Goal: Task Accomplishment & Management: Manage account settings

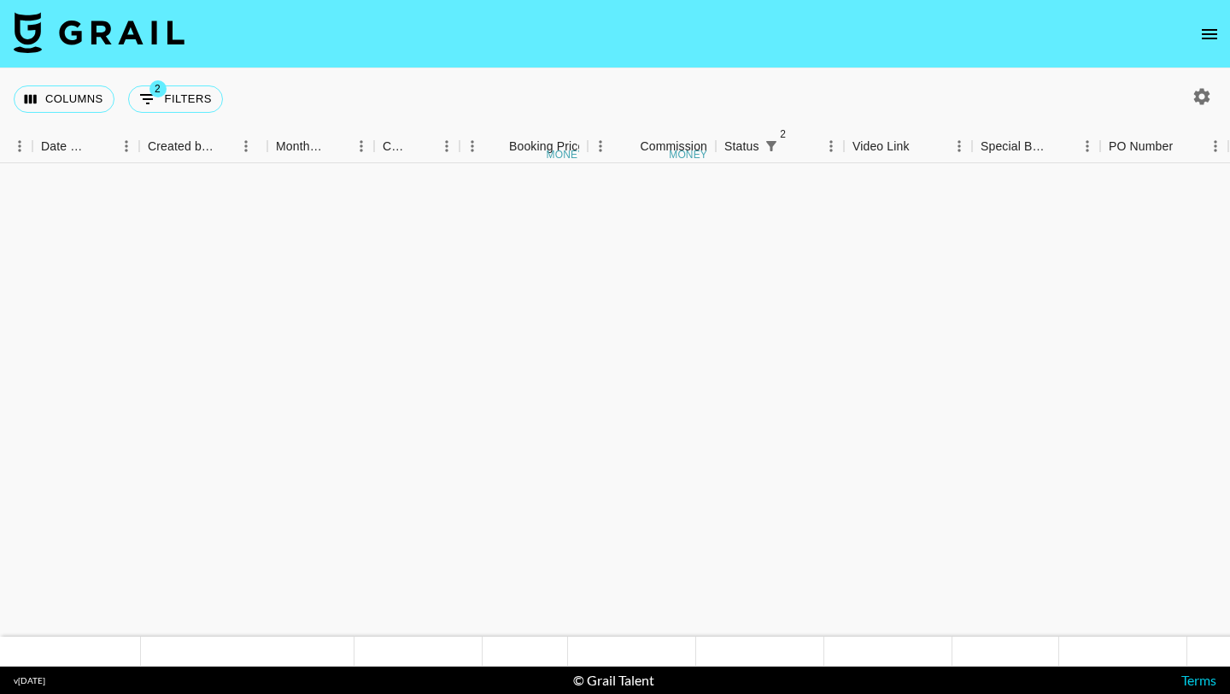
scroll to position [1230, 920]
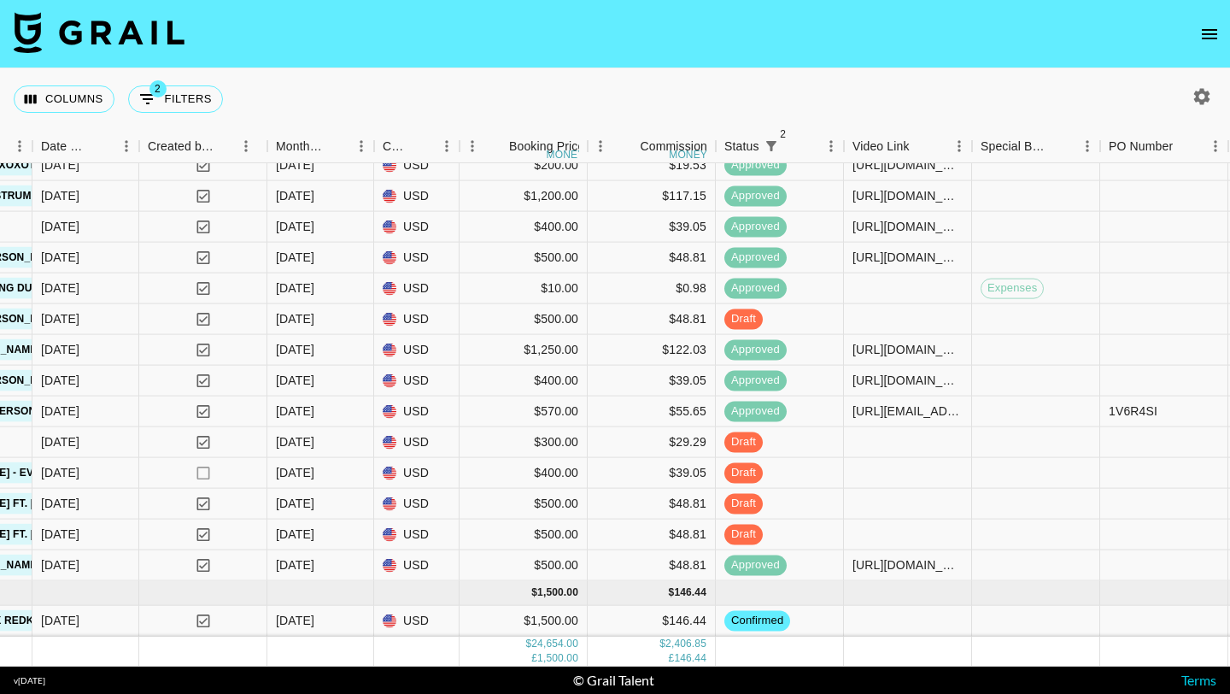
click at [1208, 26] on icon "open drawer" at bounding box center [1209, 34] width 20 height 20
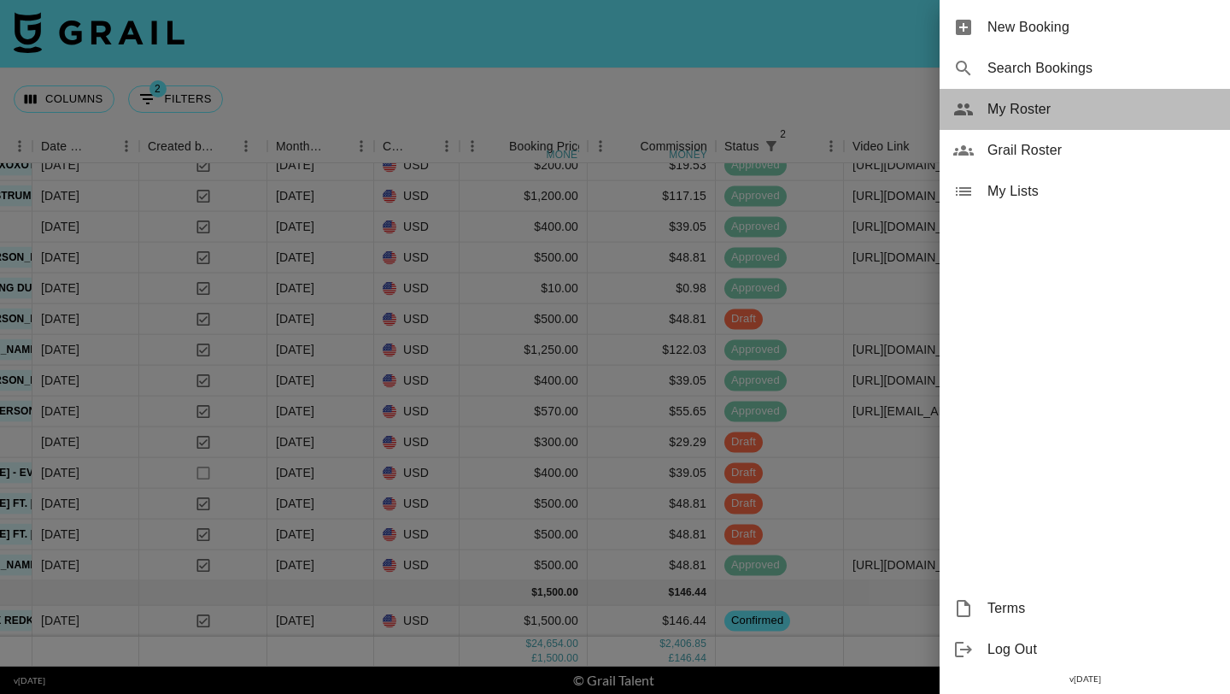
click at [1020, 106] on span "My Roster" at bounding box center [1101, 109] width 229 height 20
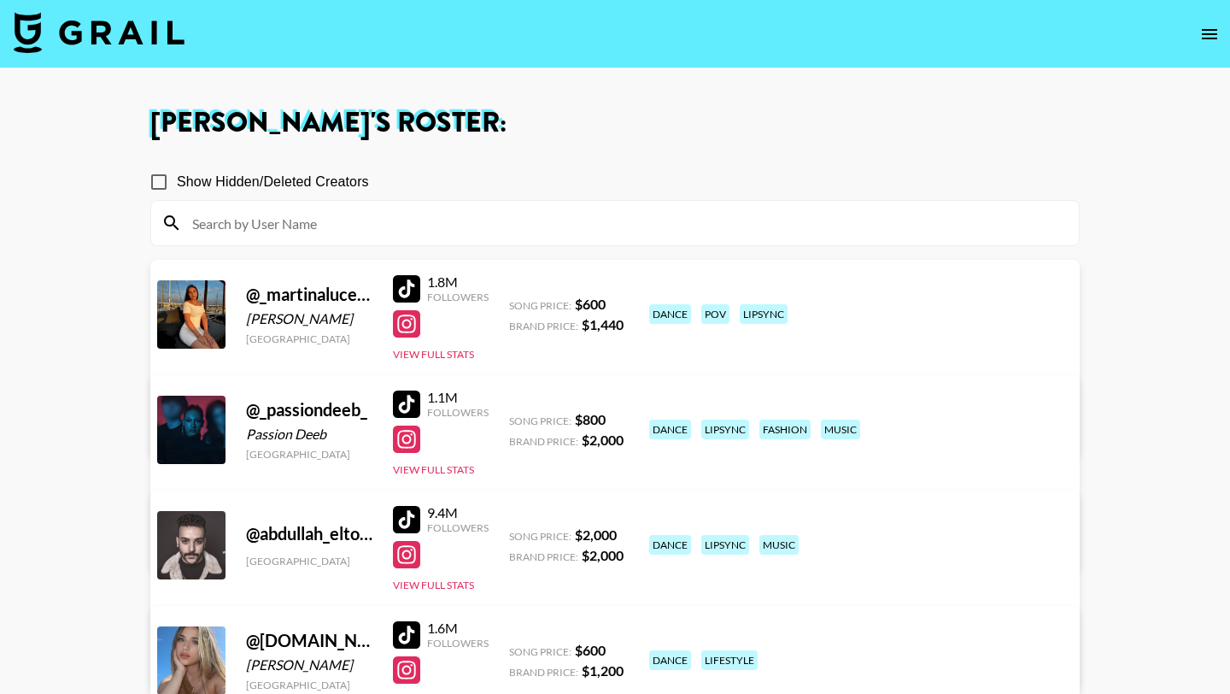
click at [352, 213] on input at bounding box center [625, 222] width 887 height 27
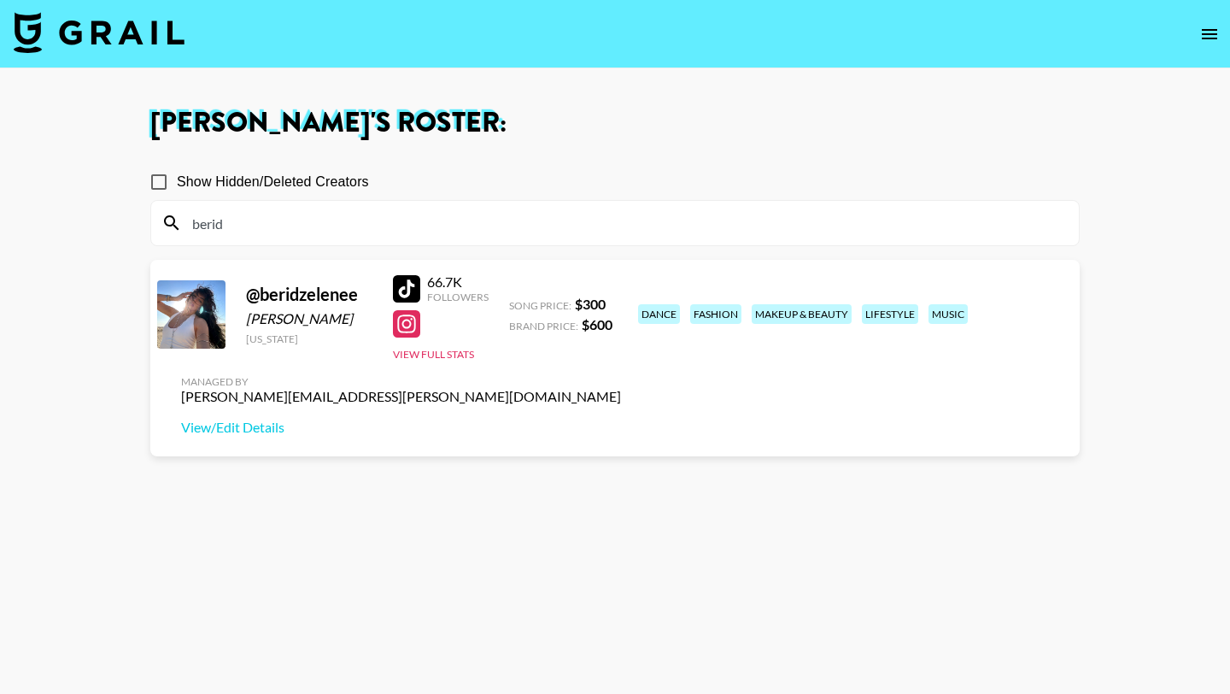
type input "berid"
click at [405, 285] on div at bounding box center [406, 288] width 27 height 27
click at [154, 26] on img at bounding box center [99, 32] width 171 height 41
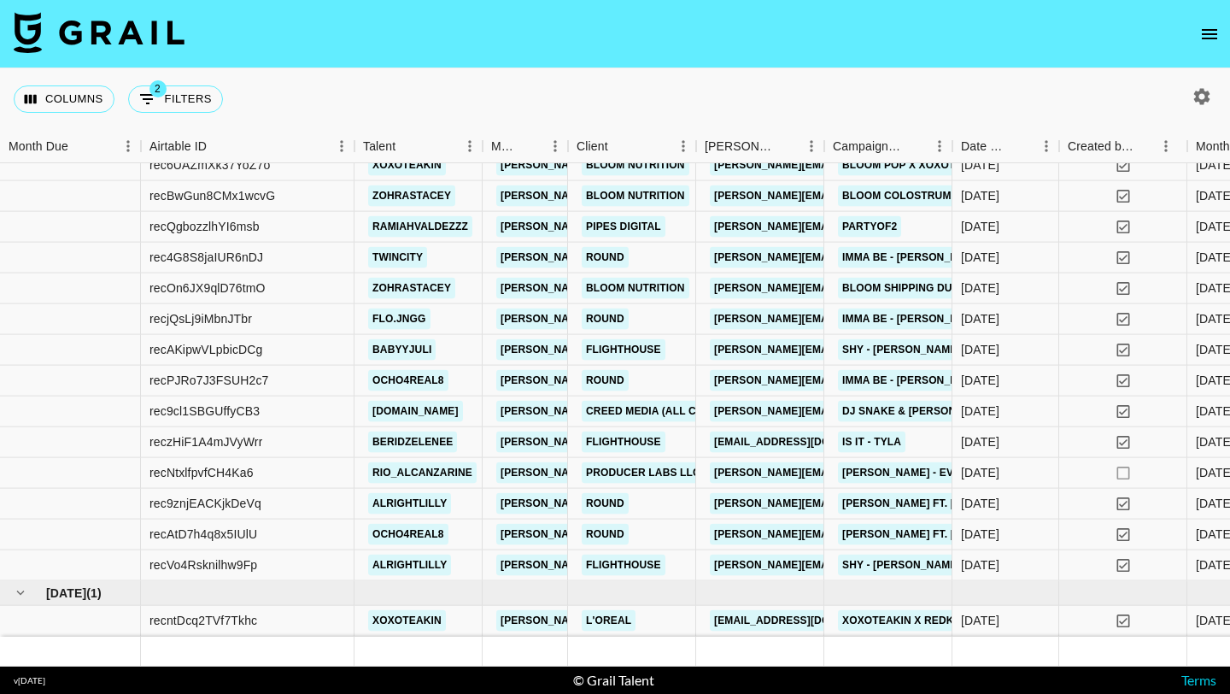
scroll to position [1230, 0]
click at [339, 449] on div "reczHiF1A4mJVyWrr" at bounding box center [248, 442] width 214 height 31
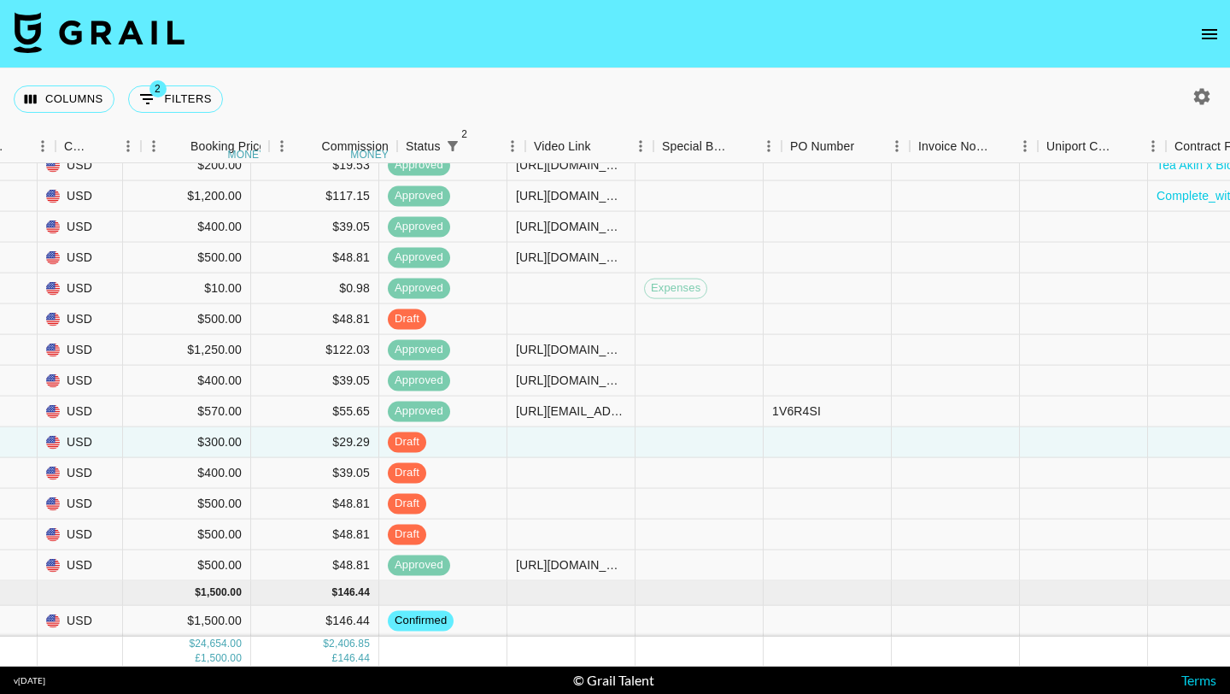
scroll to position [1230, 1313]
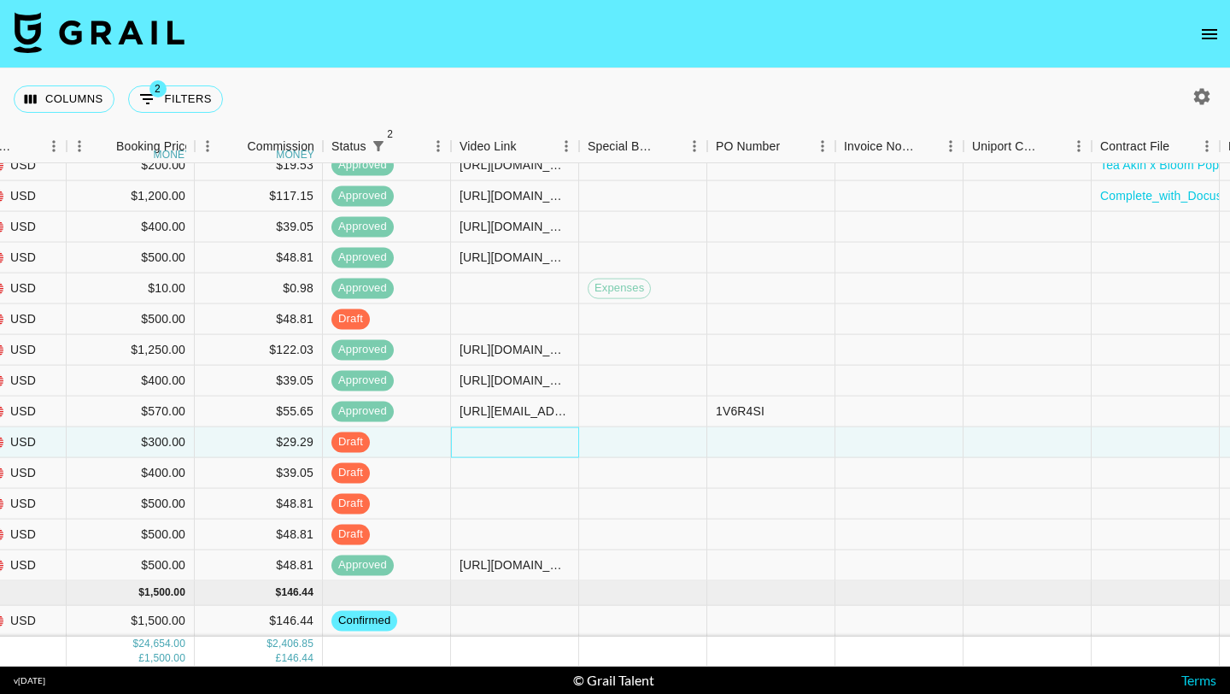
click at [470, 440] on div at bounding box center [515, 442] width 128 height 31
type input "[URL][DOMAIN_NAME]"
click at [604, 446] on div at bounding box center [643, 442] width 128 height 31
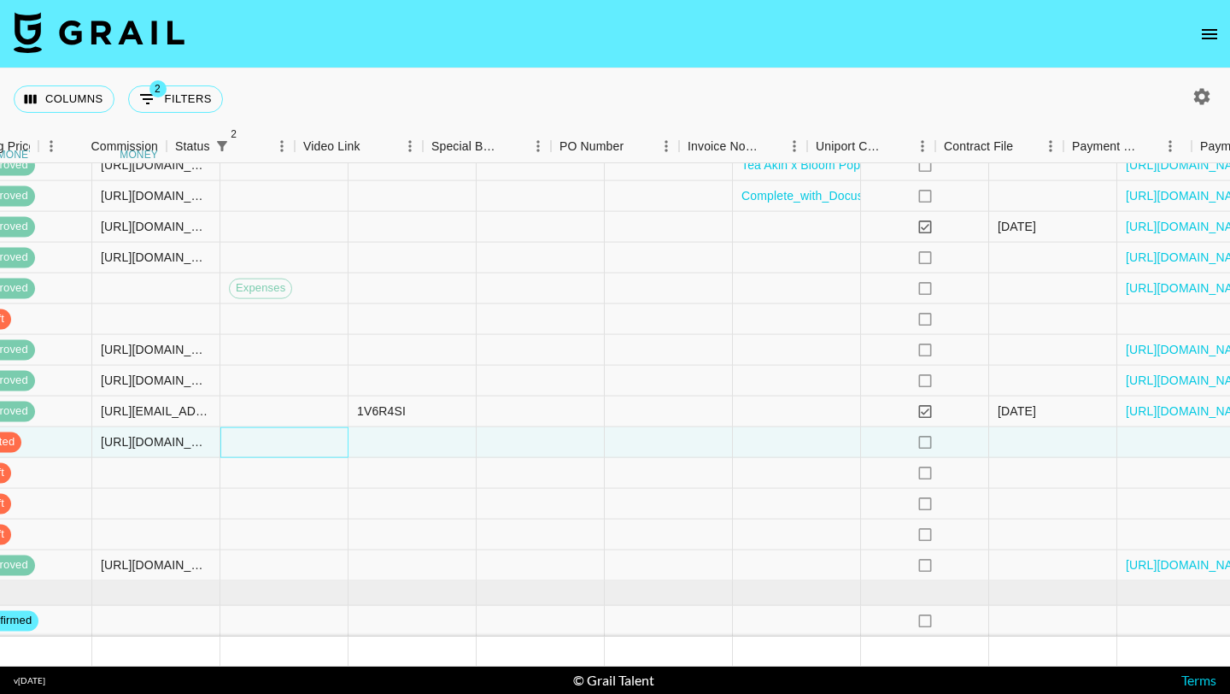
scroll to position [1230, 1755]
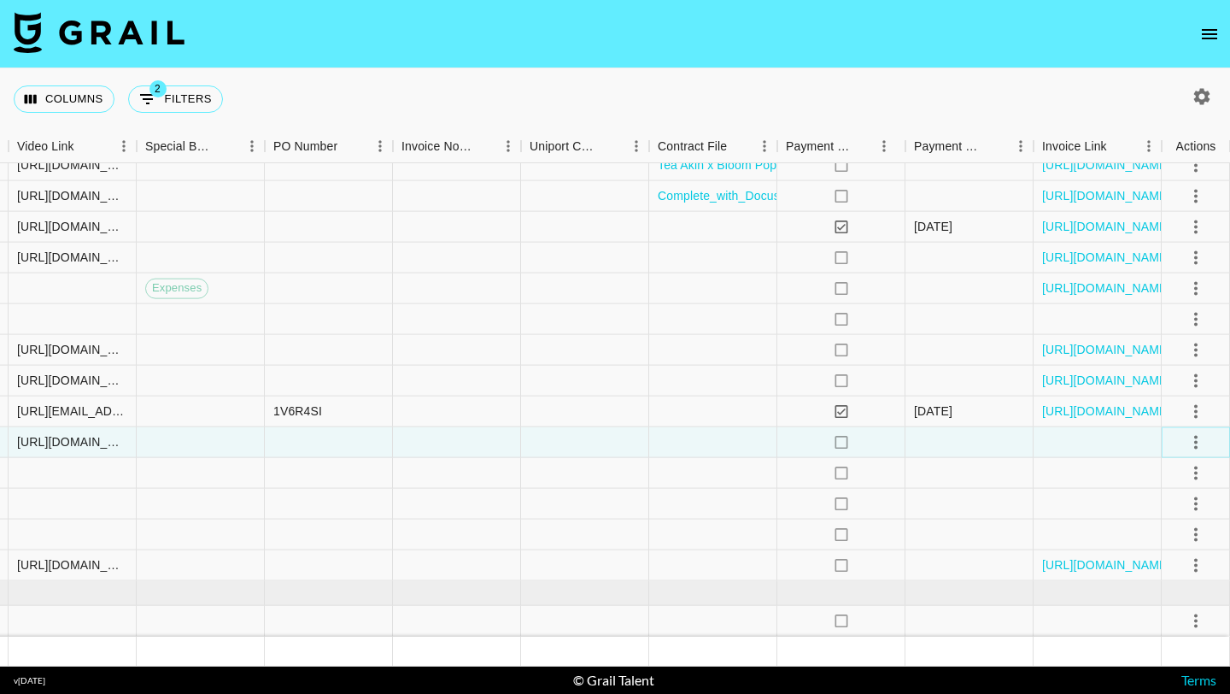
click at [1195, 442] on icon "select merge strategy" at bounding box center [1195, 442] width 3 height 14
click at [1169, 600] on div "Approve" at bounding box center [1158, 601] width 52 height 20
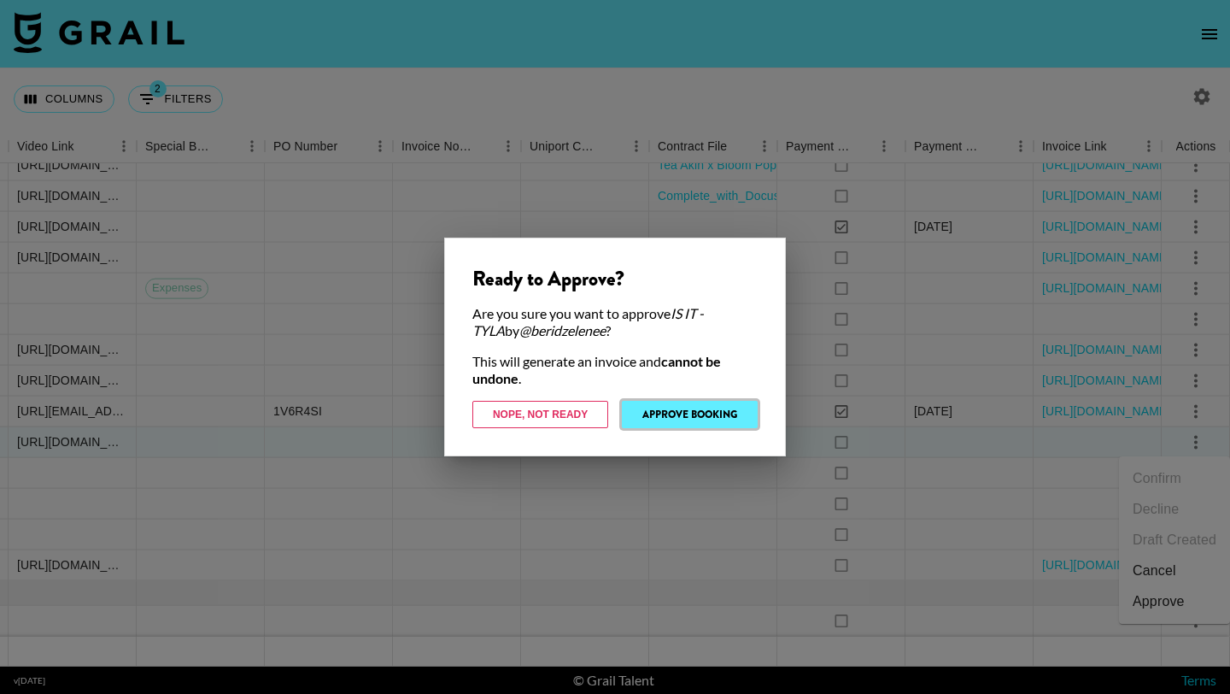
click at [718, 412] on button "Approve Booking" at bounding box center [690, 414] width 136 height 27
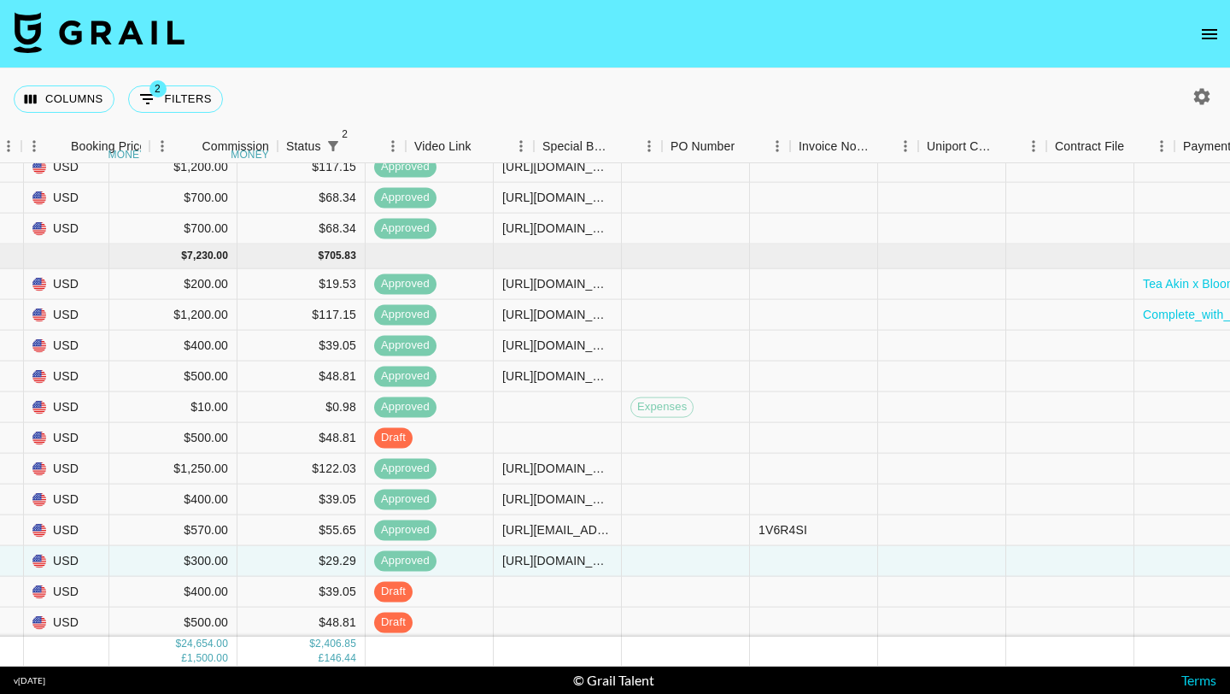
scroll to position [1111, 1755]
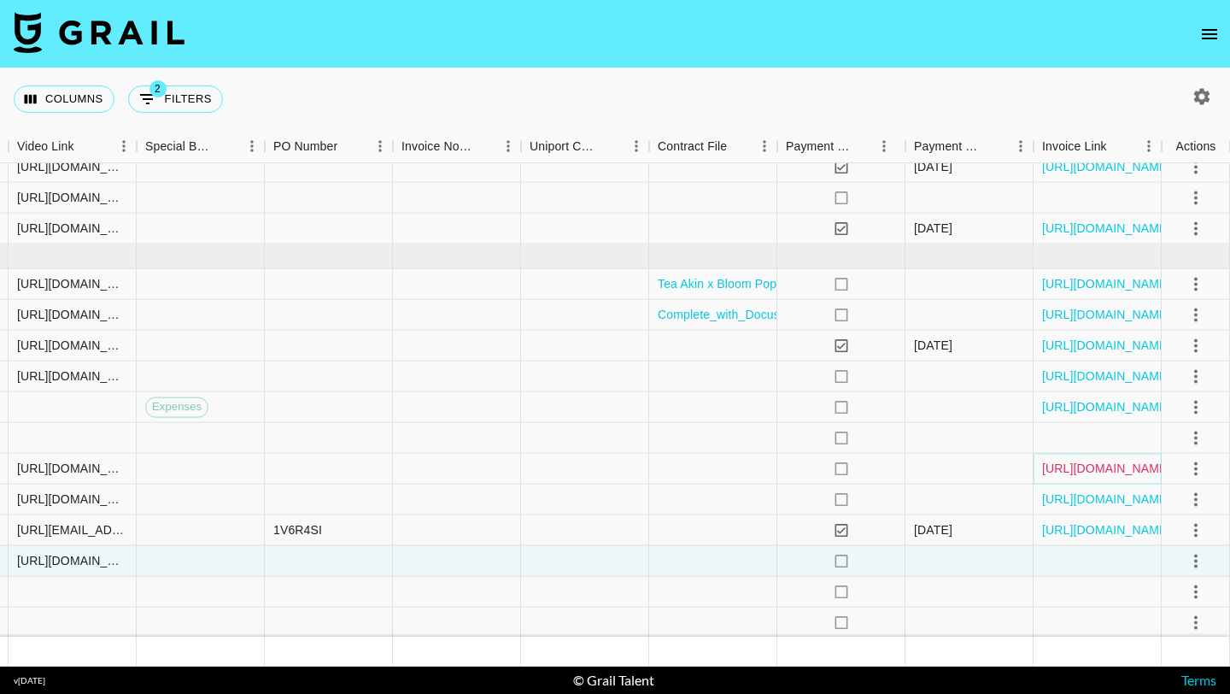
click at [1066, 476] on link "[URL][DOMAIN_NAME]" at bounding box center [1106, 467] width 129 height 17
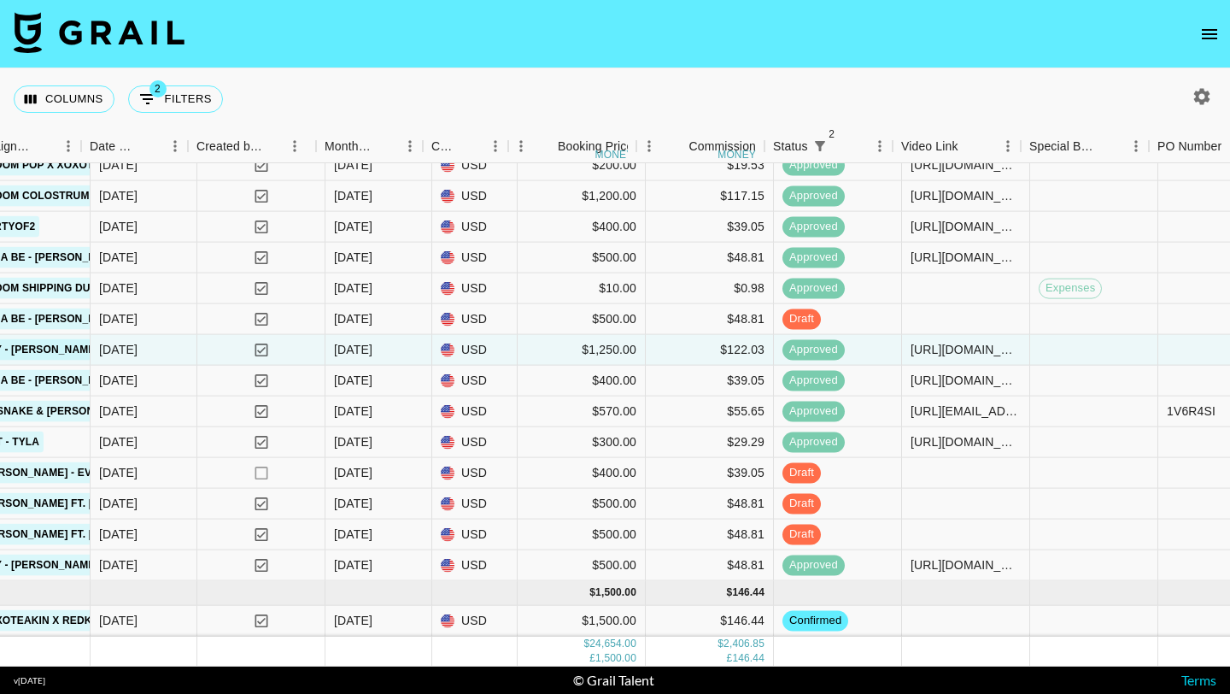
scroll to position [1230, 871]
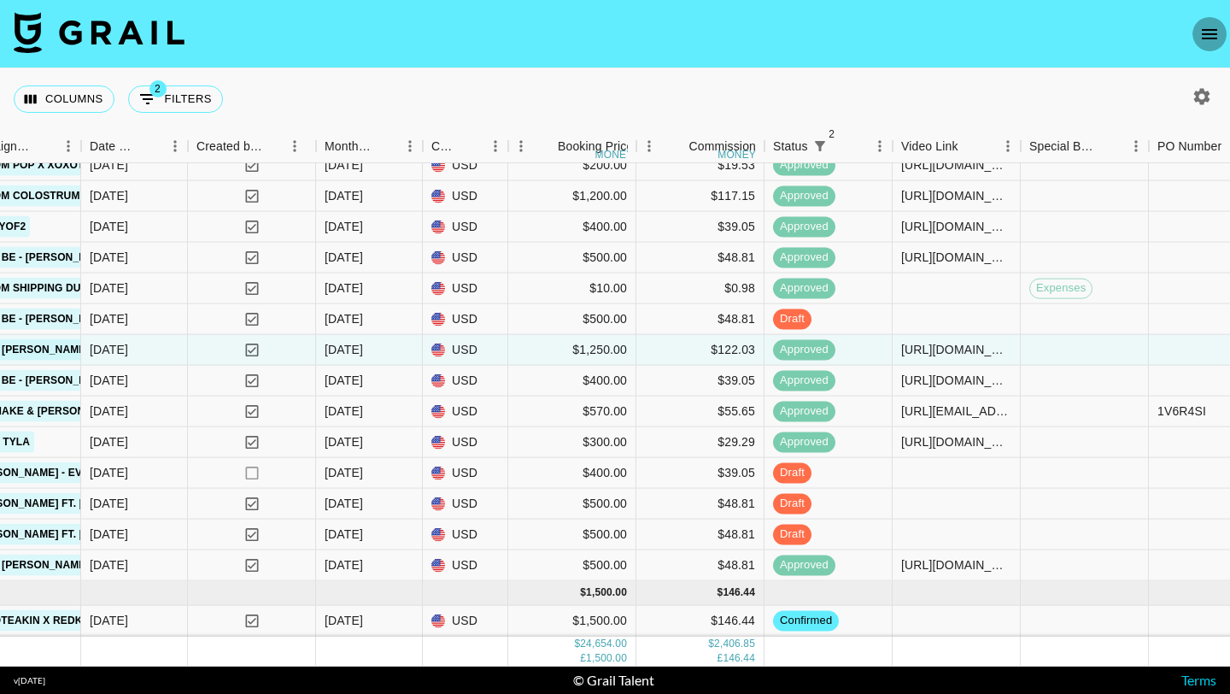
click at [1202, 36] on icon "open drawer" at bounding box center [1209, 34] width 20 height 20
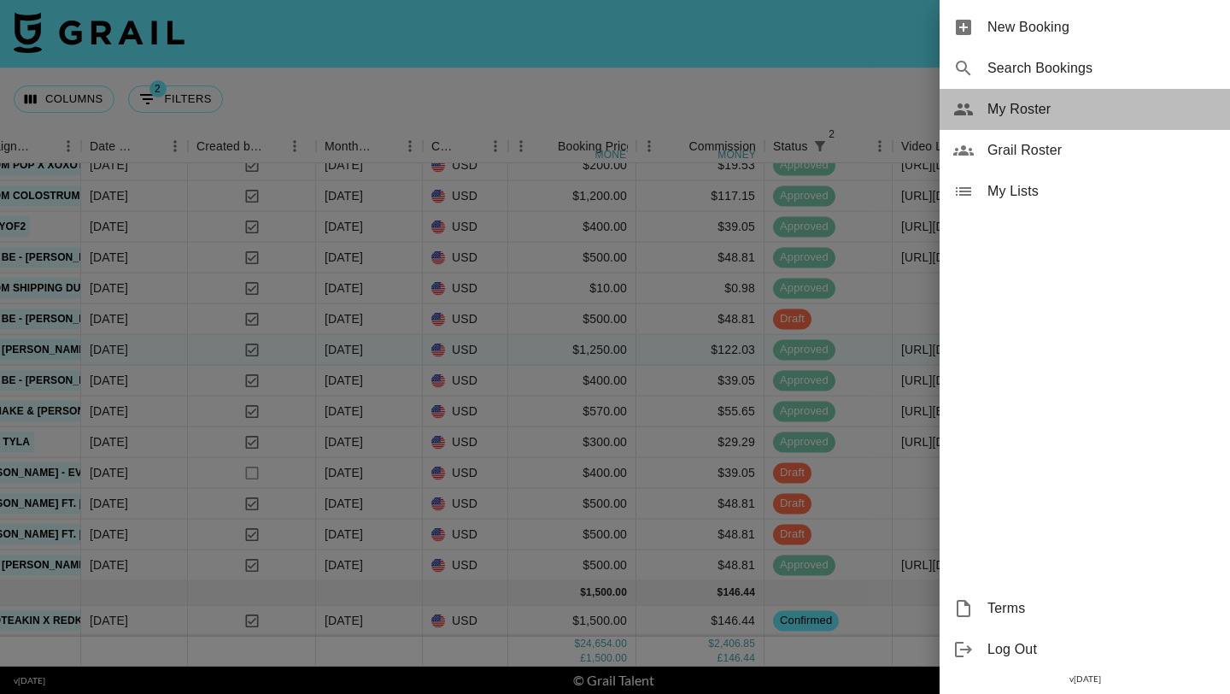
click at [1063, 116] on span "My Roster" at bounding box center [1101, 109] width 229 height 20
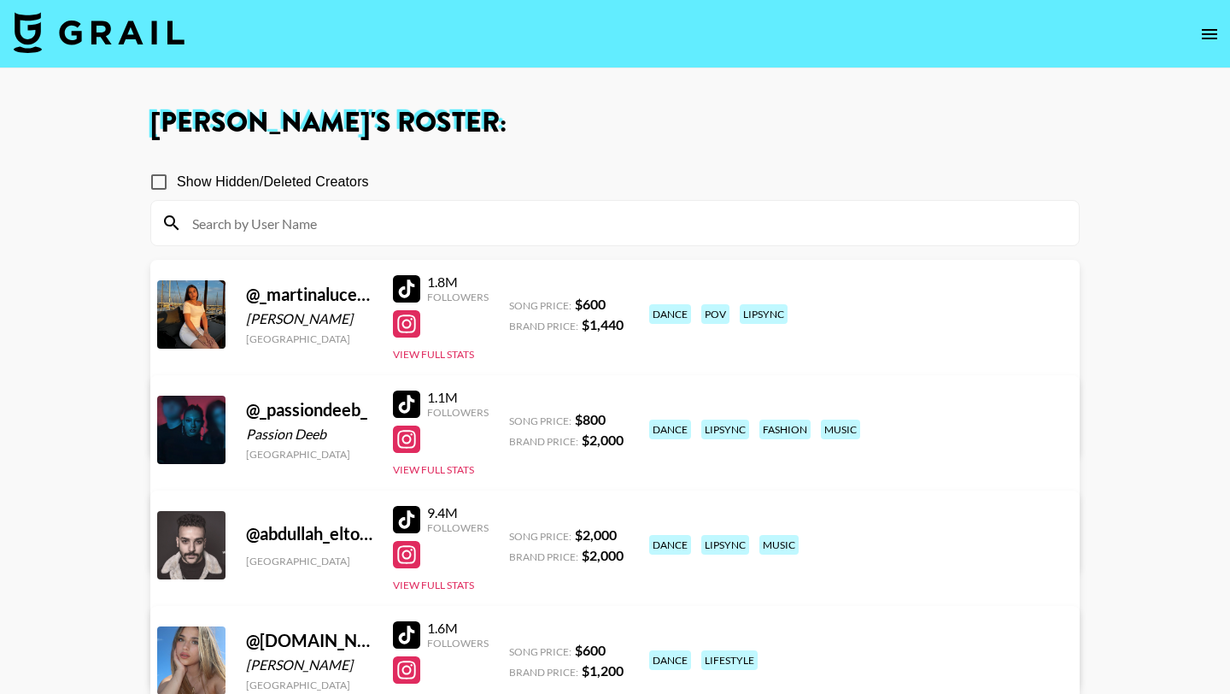
click at [410, 224] on input at bounding box center [625, 222] width 887 height 27
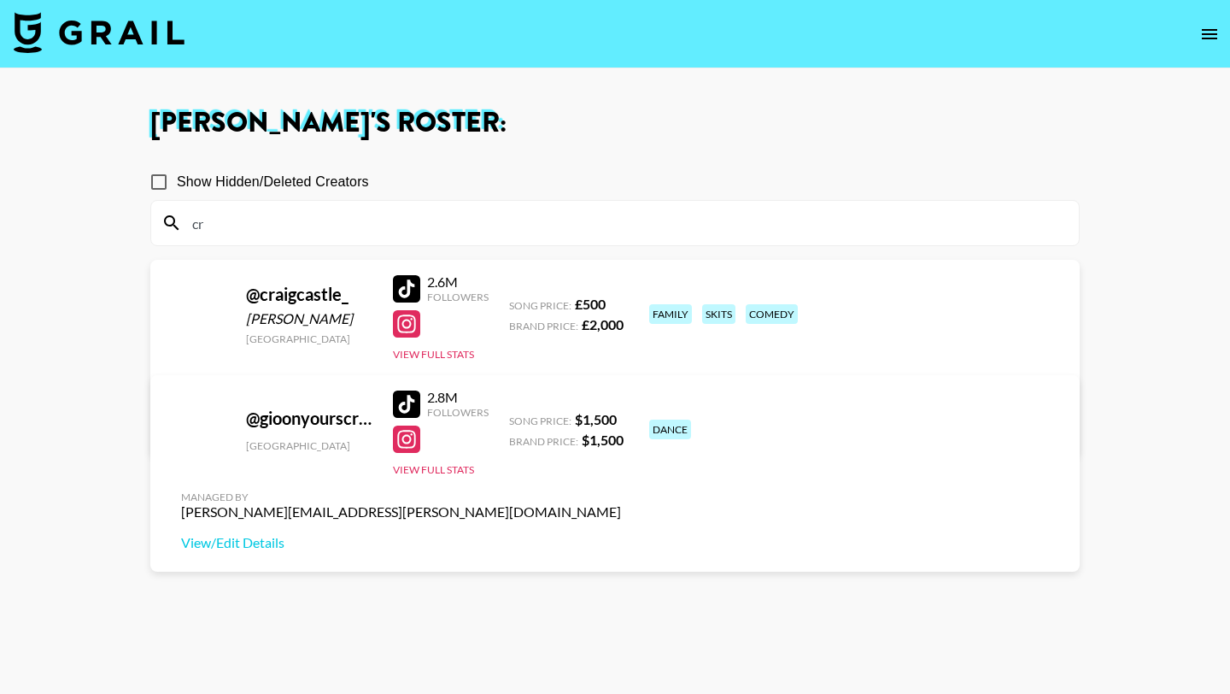
type input "cra"
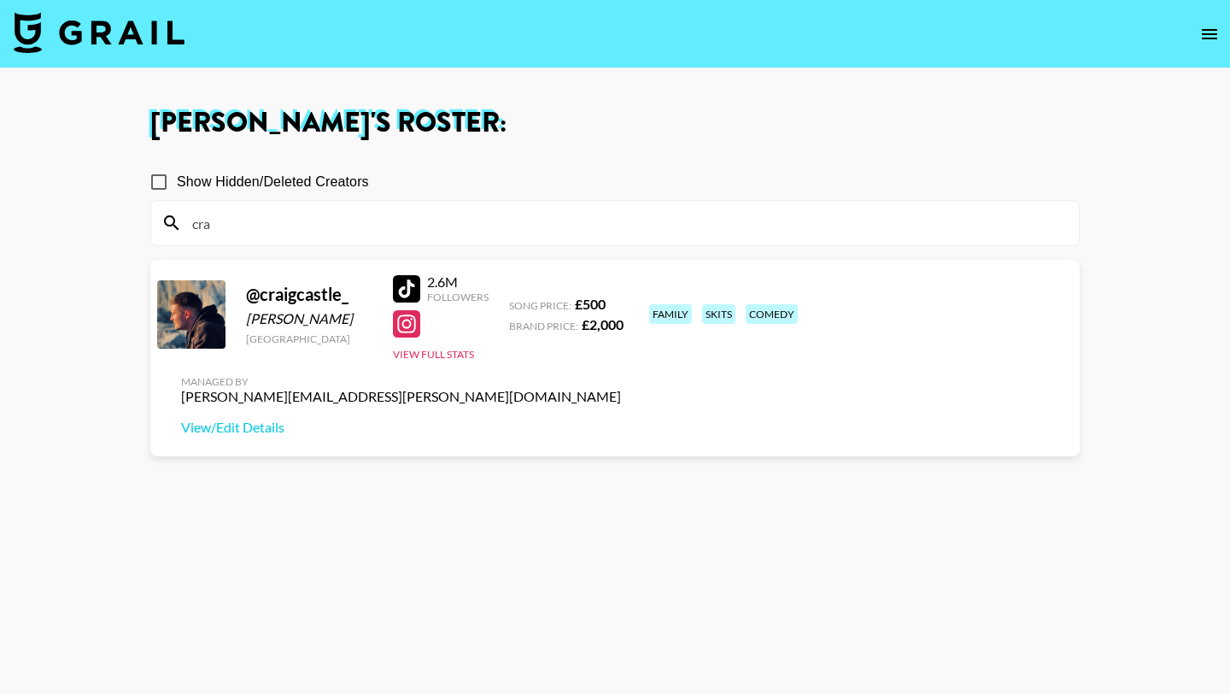
click at [459, 233] on input "cra" at bounding box center [625, 222] width 887 height 27
